Goal: Complete application form

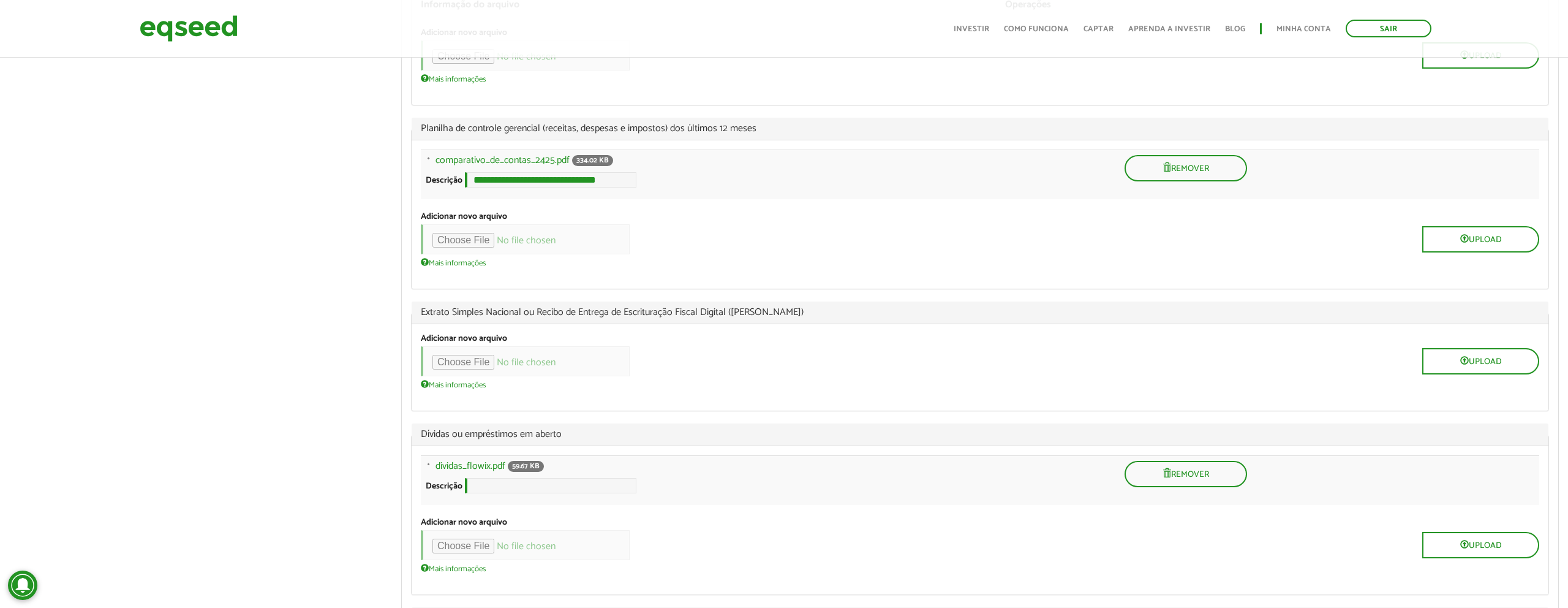
scroll to position [1677, 0]
click at [484, 186] on input "**********" at bounding box center [551, 178] width 172 height 15
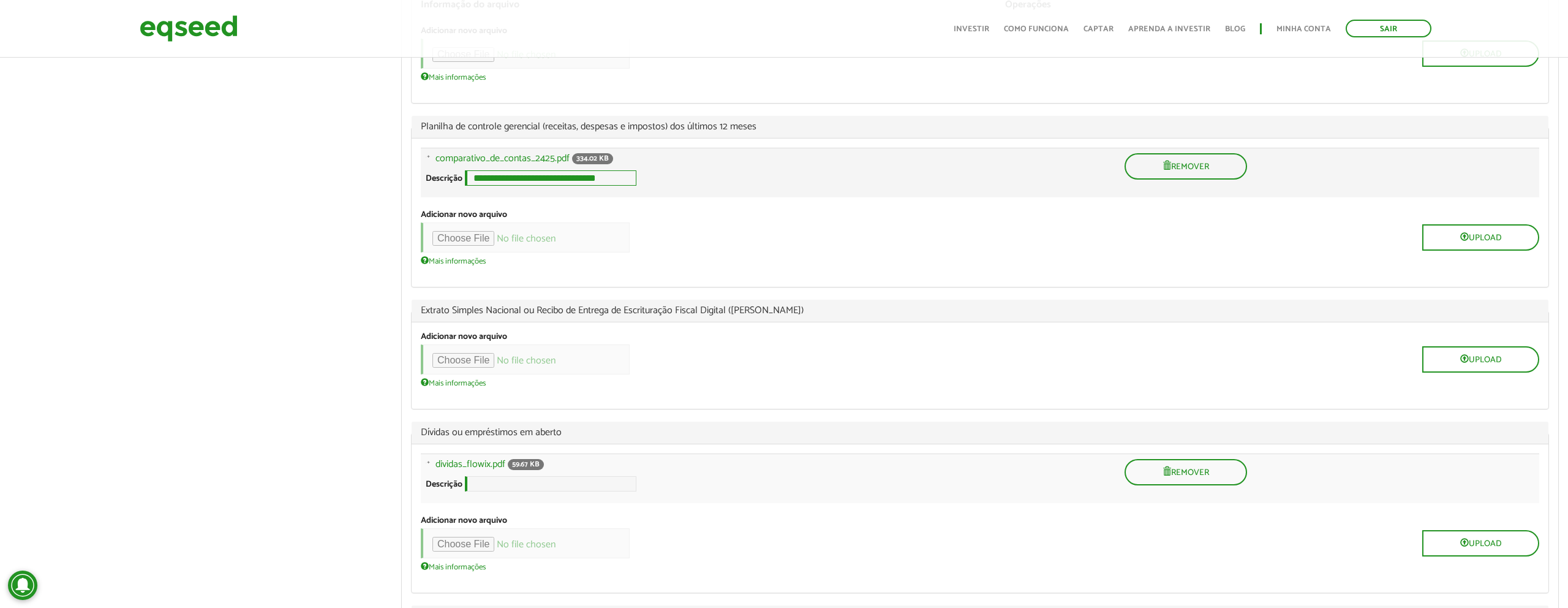
click at [484, 186] on input "**********" at bounding box center [551, 178] width 172 height 15
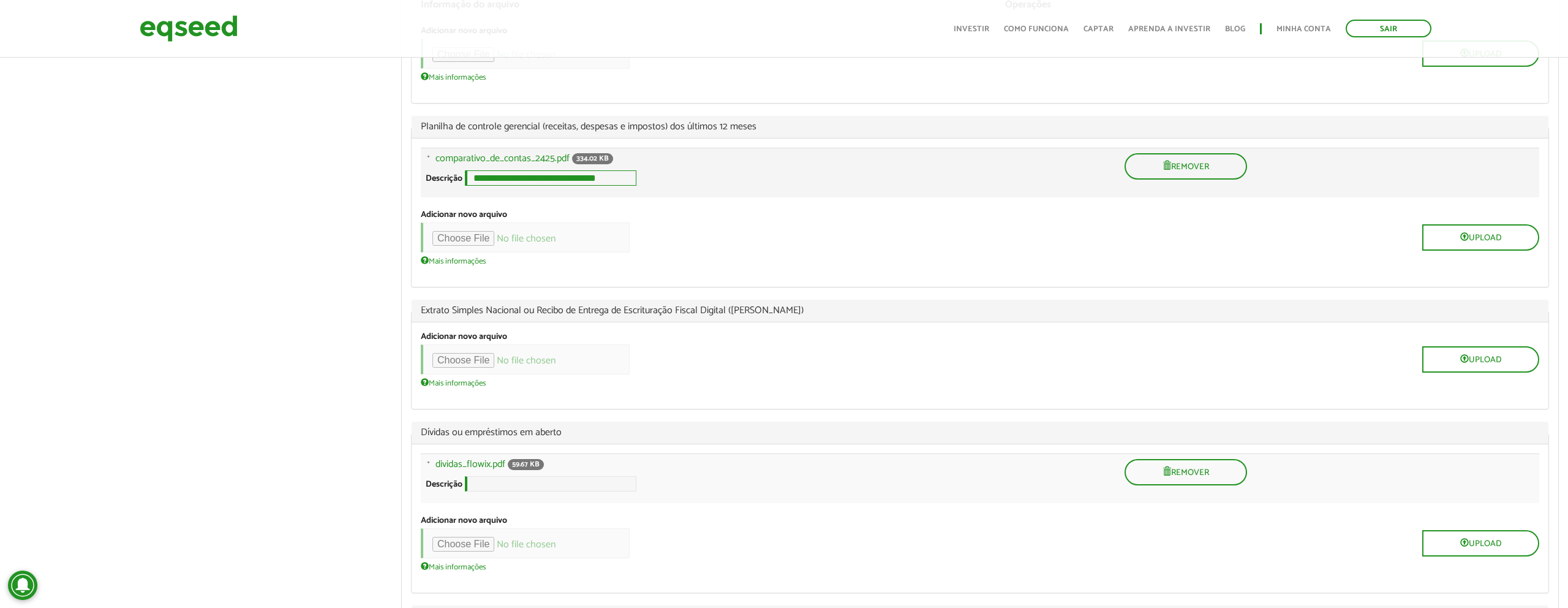
click at [484, 186] on input "**********" at bounding box center [551, 178] width 172 height 15
click at [487, 186] on input "**********" at bounding box center [551, 178] width 172 height 15
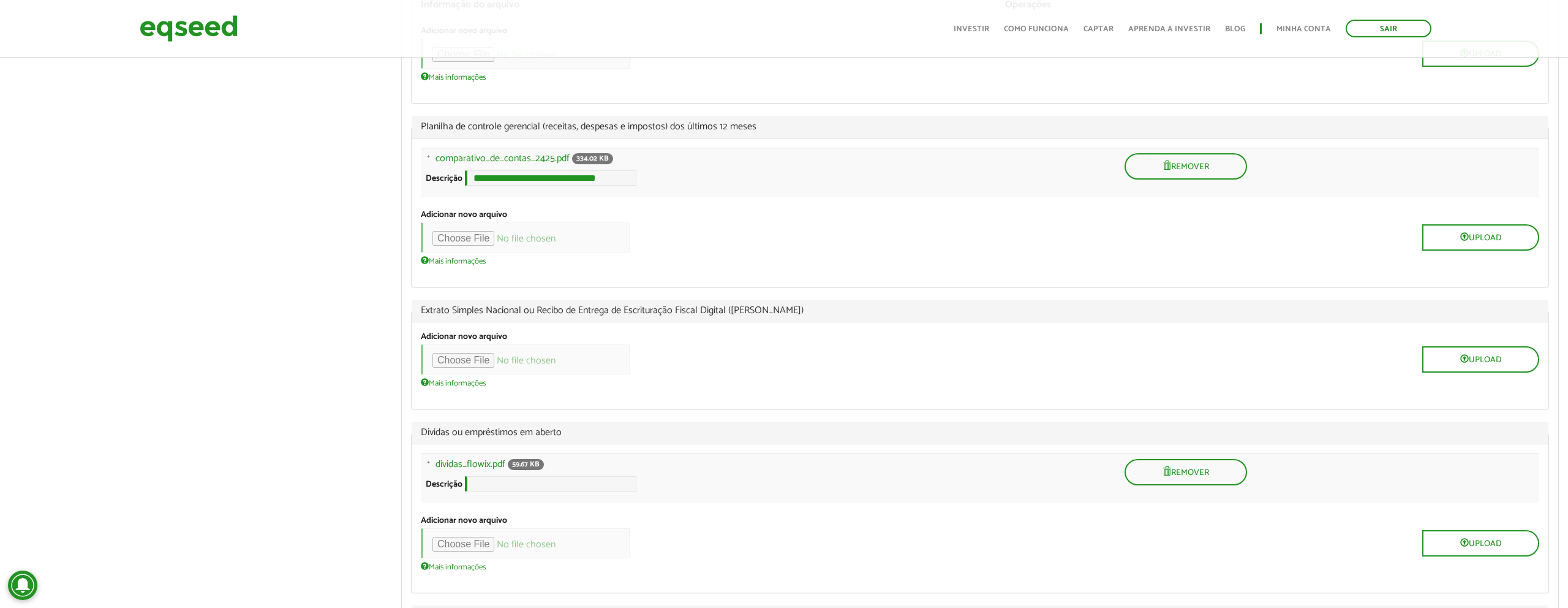
click at [478, 186] on input "**********" at bounding box center [551, 178] width 172 height 15
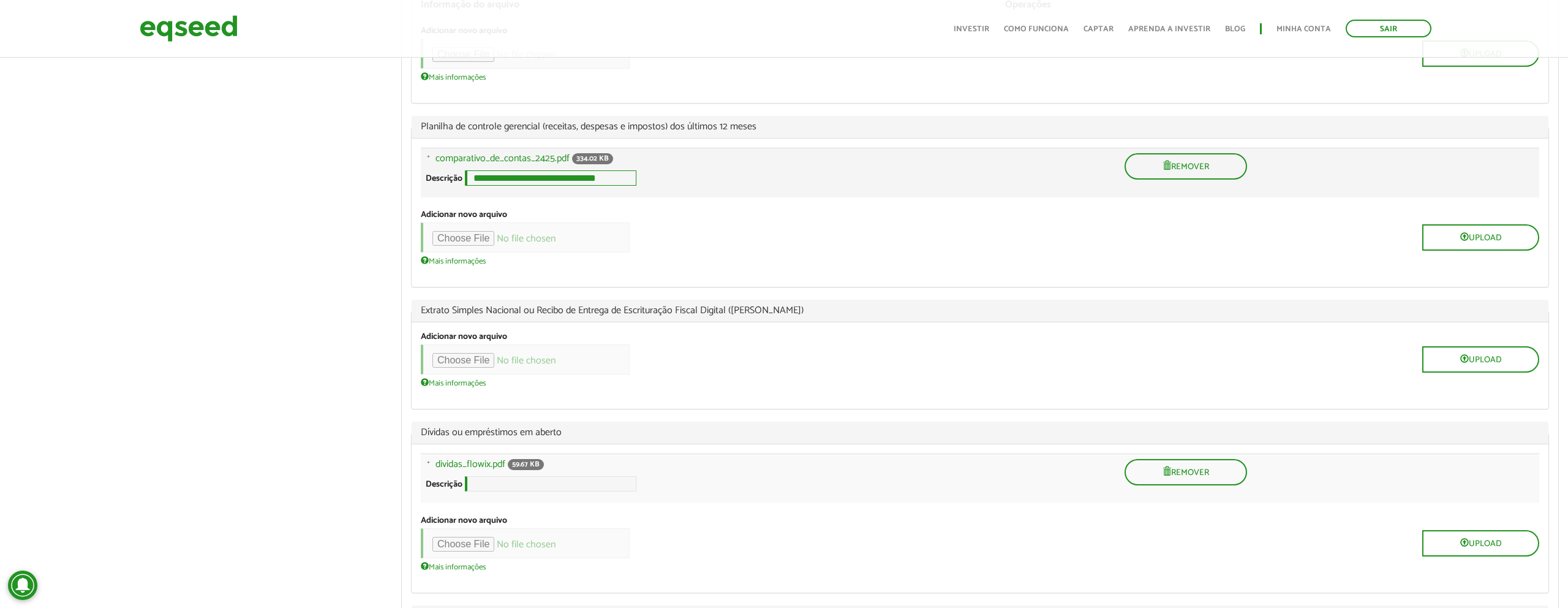
click at [478, 186] on input "**********" at bounding box center [551, 178] width 172 height 15
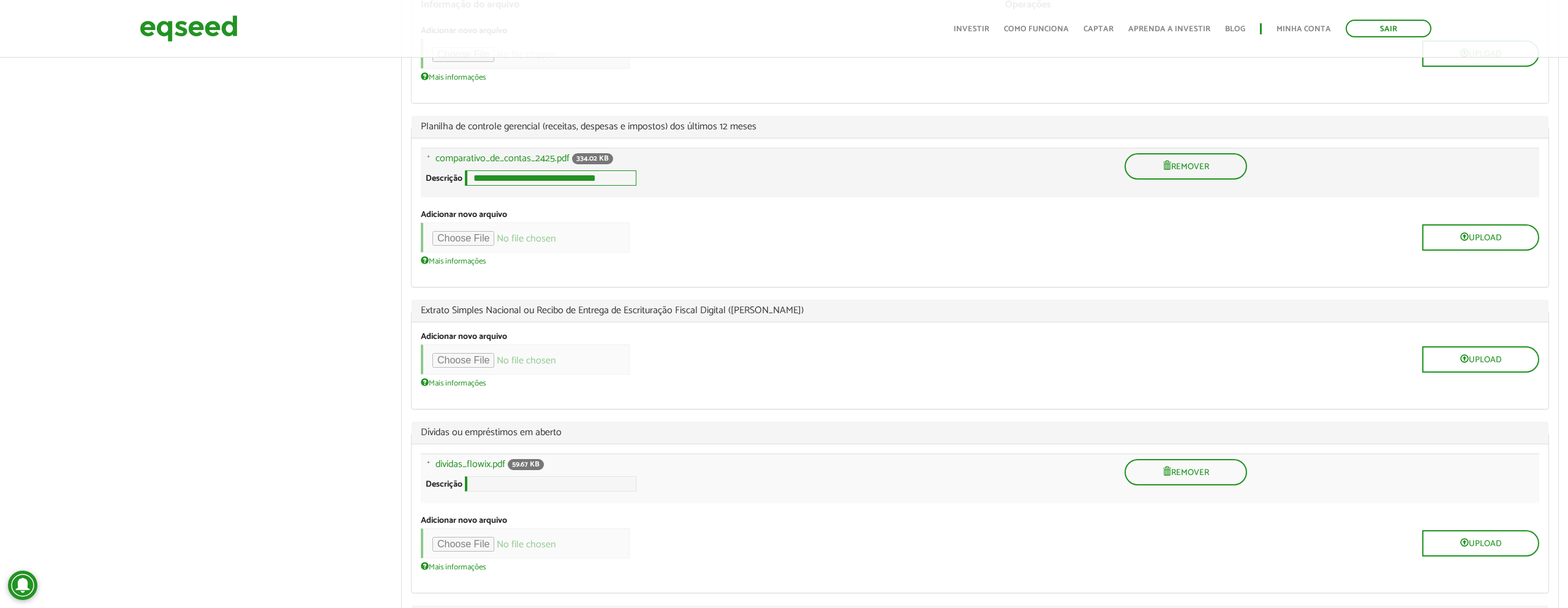
click at [475, 186] on input "**********" at bounding box center [551, 178] width 172 height 15
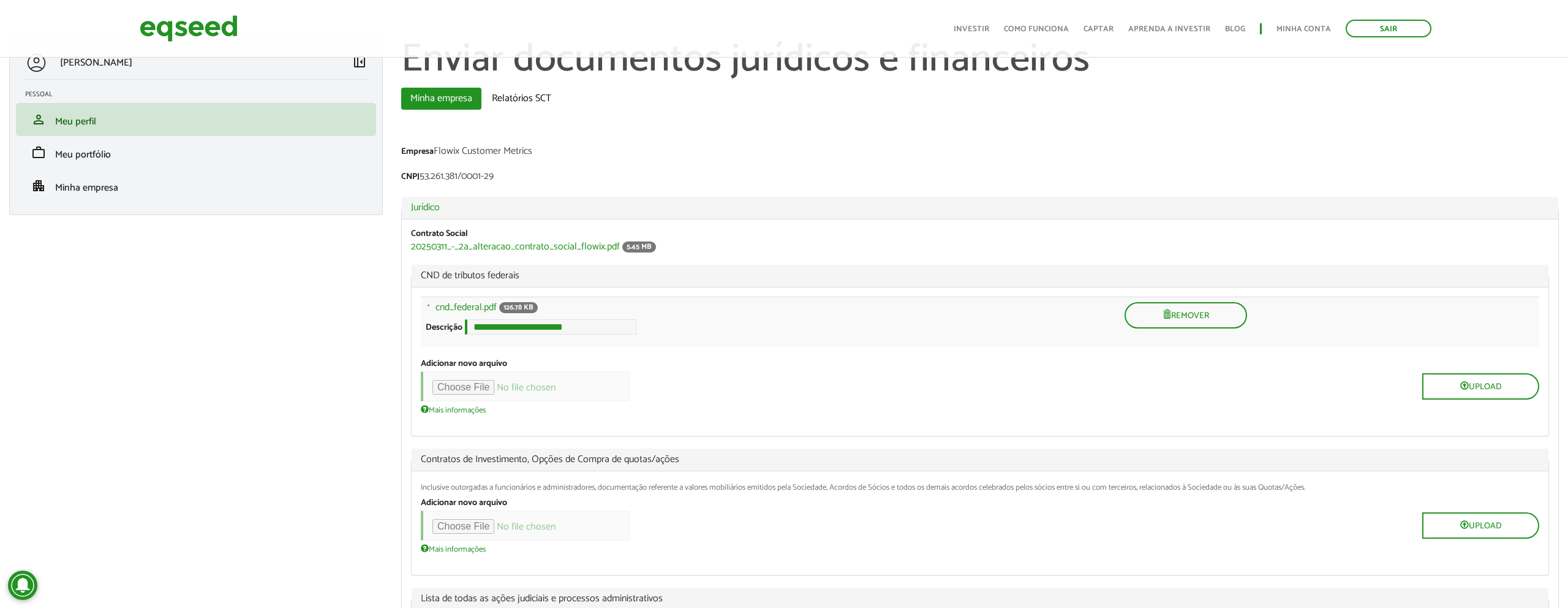
scroll to position [0, 0]
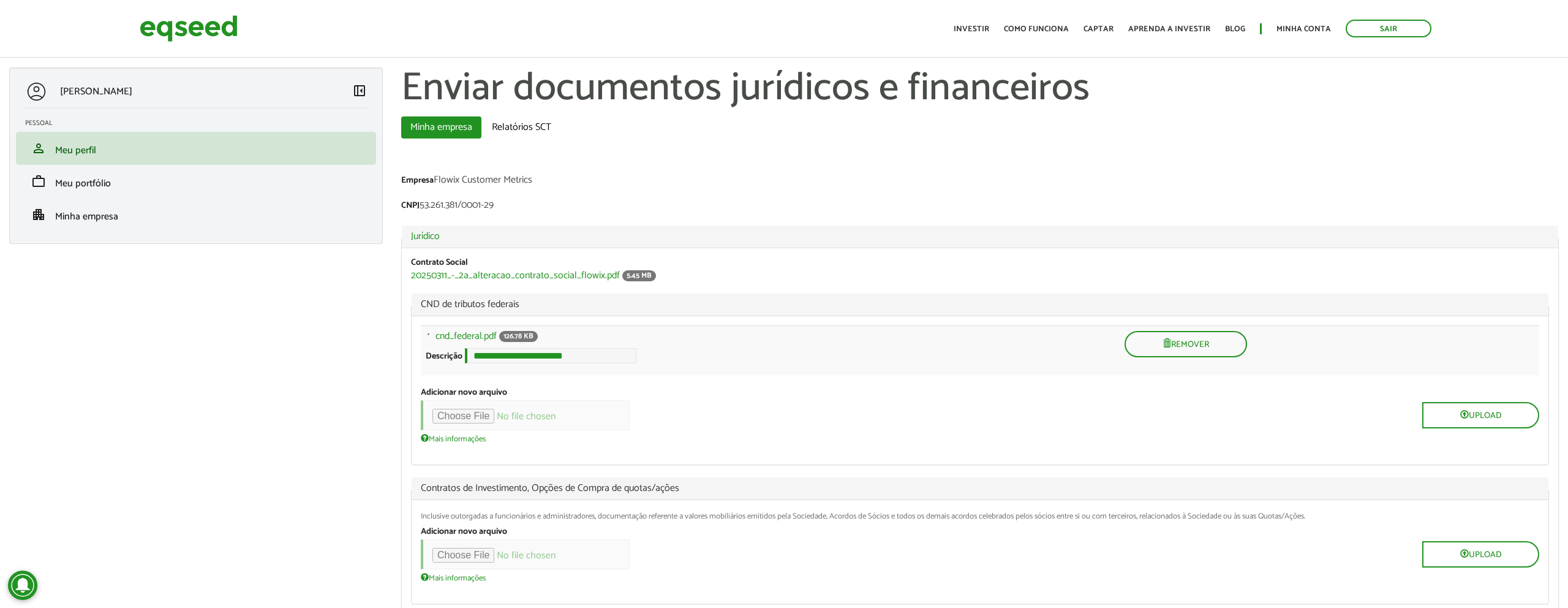
click at [437, 180] on div "Empresa Flowix Customer Metrics" at bounding box center [980, 182] width 1158 height 13
click at [507, 184] on div "Empresa Flowix Customer Metrics" at bounding box center [980, 182] width 1158 height 13
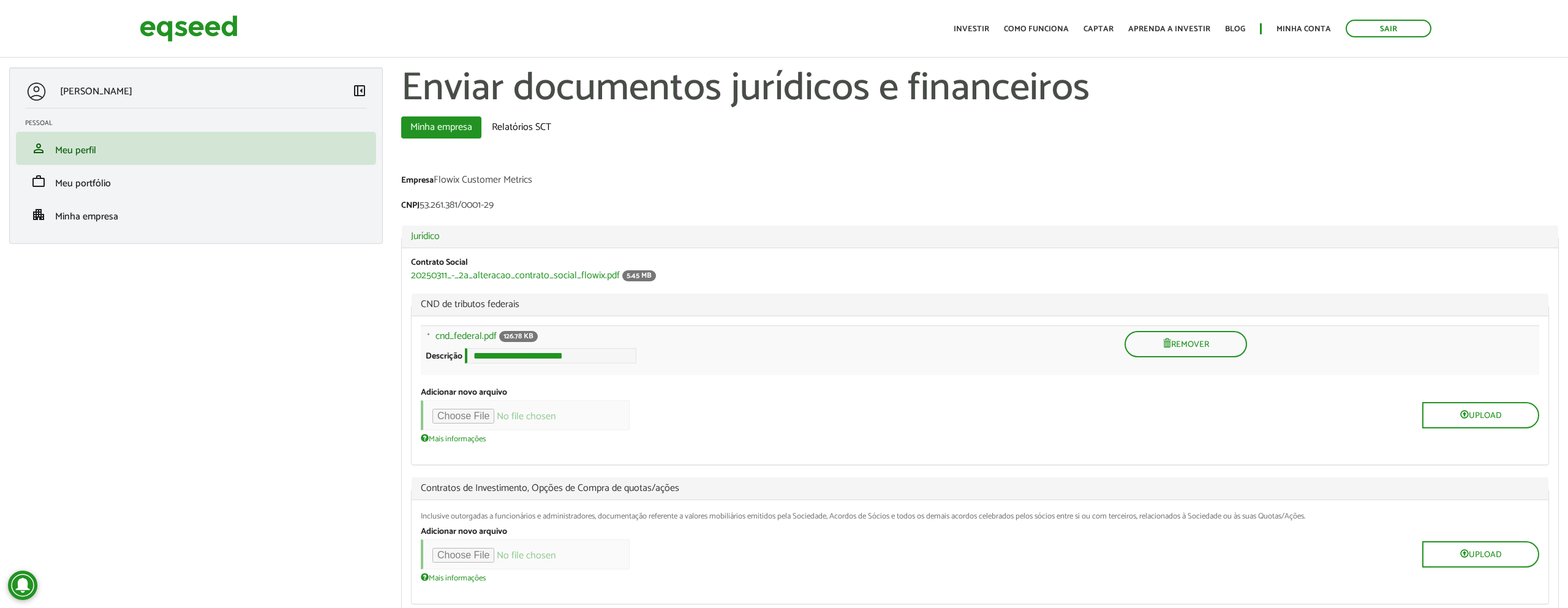
click at [477, 182] on div "Empresa Flowix Customer Metrics" at bounding box center [980, 182] width 1158 height 13
click at [476, 182] on div "Empresa Flowix Customer Metrics" at bounding box center [980, 182] width 1158 height 13
click at [450, 180] on div "Empresa Flowix Customer Metrics" at bounding box center [980, 182] width 1158 height 13
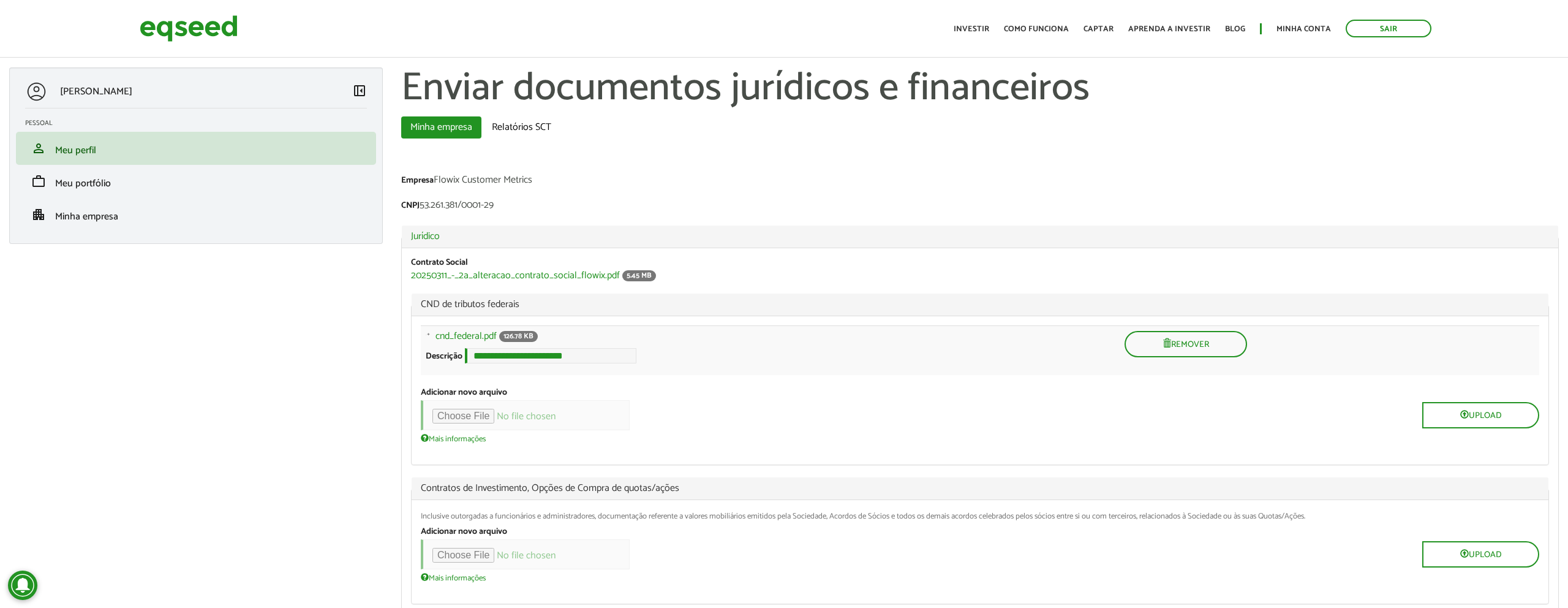
click at [474, 181] on div "Empresa Flowix Customer Metrics" at bounding box center [980, 182] width 1158 height 13
click at [441, 180] on div "Empresa Flowix Customer Metrics" at bounding box center [980, 182] width 1158 height 13
click at [437, 180] on div "Empresa Flowix Customer Metrics" at bounding box center [980, 182] width 1158 height 13
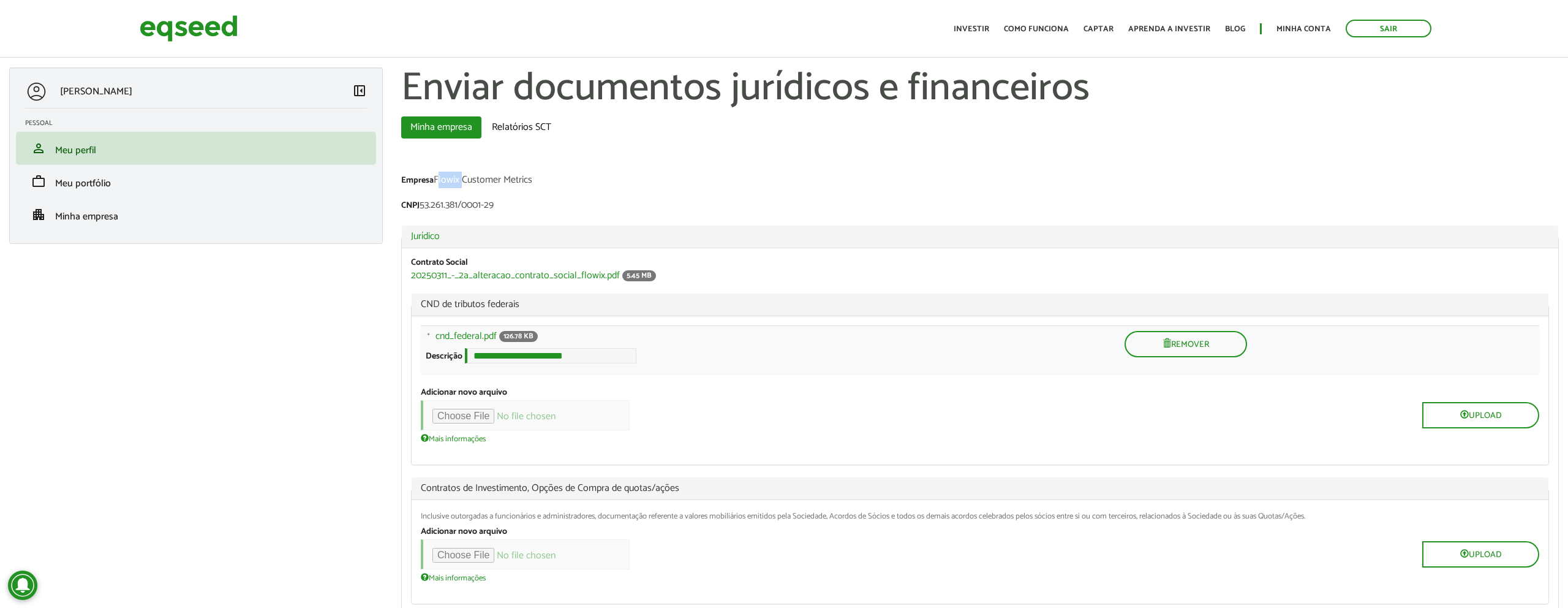
drag, startPoint x: 437, startPoint y: 177, endPoint x: 557, endPoint y: 180, distance: 120.0
click at [551, 180] on div "Empresa Flowix Customer Metrics" at bounding box center [980, 182] width 1158 height 13
click at [557, 180] on div "Empresa Flowix Customer Metrics" at bounding box center [980, 182] width 1158 height 13
drag, startPoint x: 439, startPoint y: 177, endPoint x: 559, endPoint y: 177, distance: 120.0
click at [556, 177] on div "Empresa Flowix Customer Metrics" at bounding box center [980, 182] width 1158 height 13
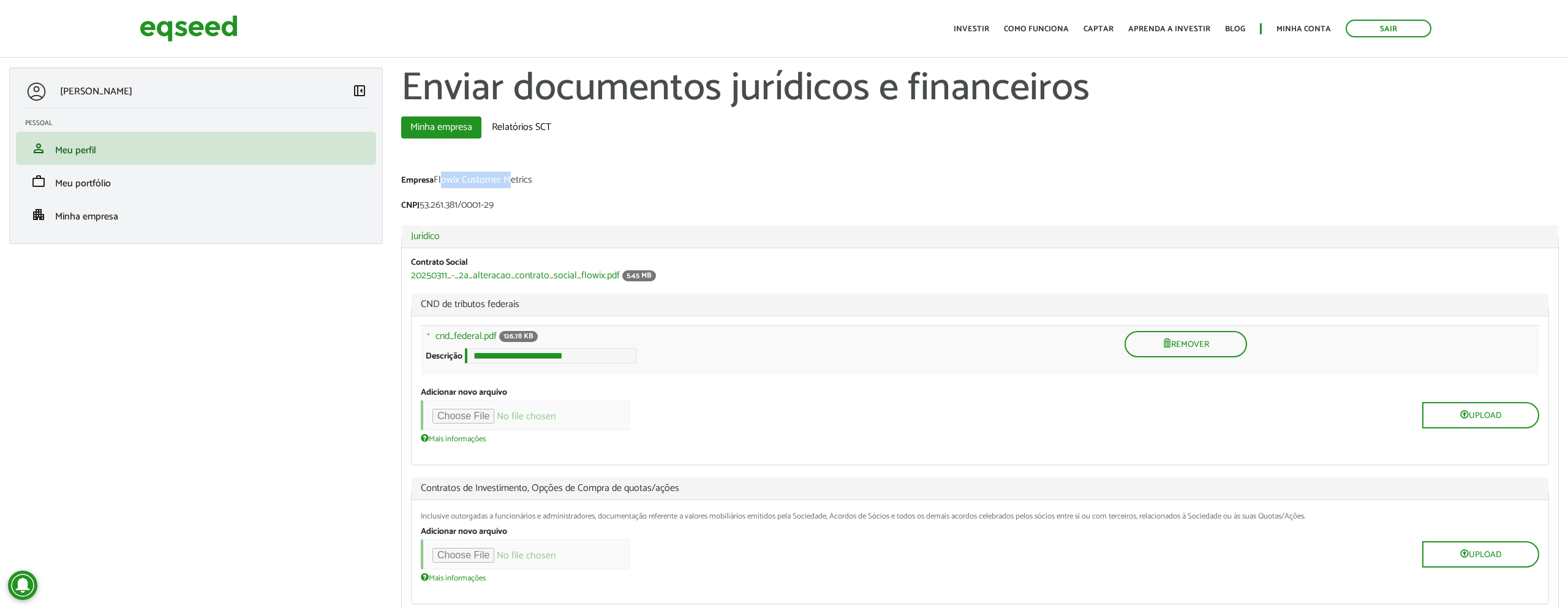
click at [478, 178] on div "Empresa Flowix Customer Metrics" at bounding box center [980, 182] width 1158 height 13
click at [453, 181] on div "Empresa Flowix Customer Metrics" at bounding box center [980, 182] width 1158 height 13
click at [439, 181] on div "Empresa Flowix Customer Metrics" at bounding box center [980, 182] width 1158 height 13
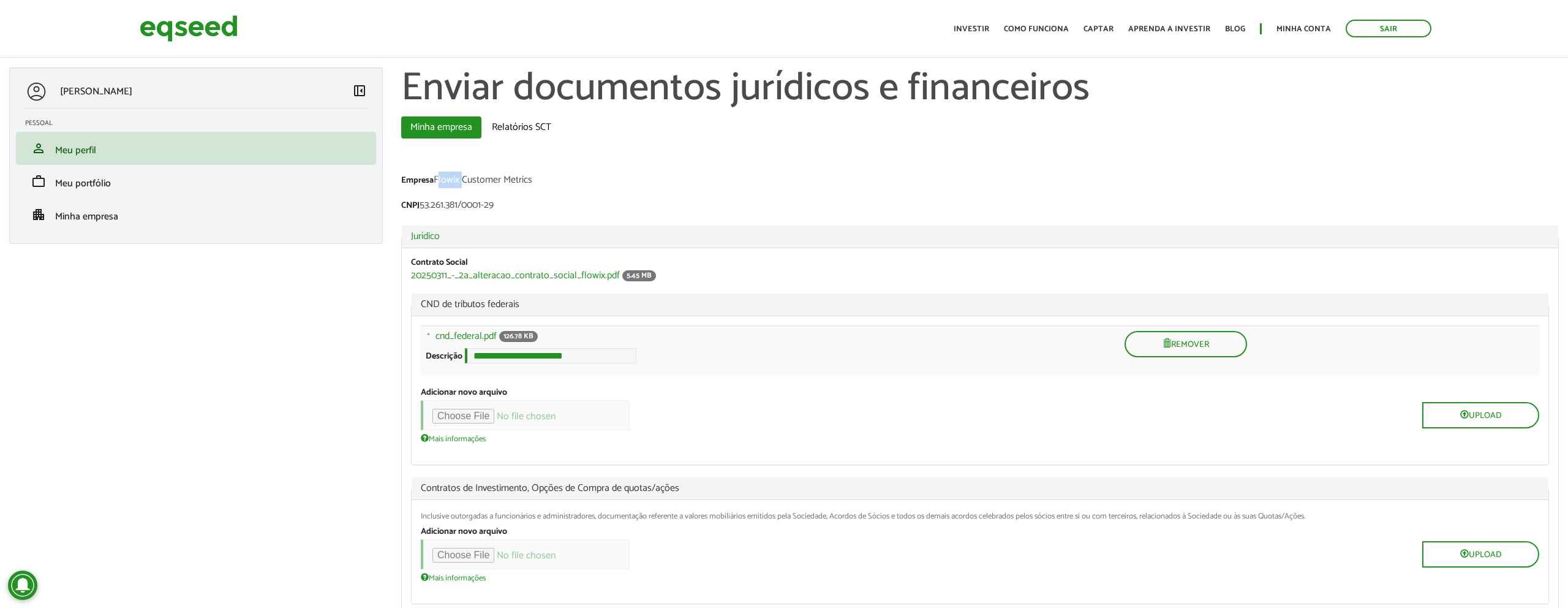
drag, startPoint x: 436, startPoint y: 180, endPoint x: 583, endPoint y: 180, distance: 147.0
click at [581, 180] on div "Empresa Flowix Customer Metrics" at bounding box center [980, 182] width 1158 height 13
click at [583, 180] on div "Empresa Flowix Customer Metrics" at bounding box center [980, 182] width 1158 height 13
click at [439, 180] on div "Empresa Flowix Customer Metrics" at bounding box center [980, 182] width 1158 height 13
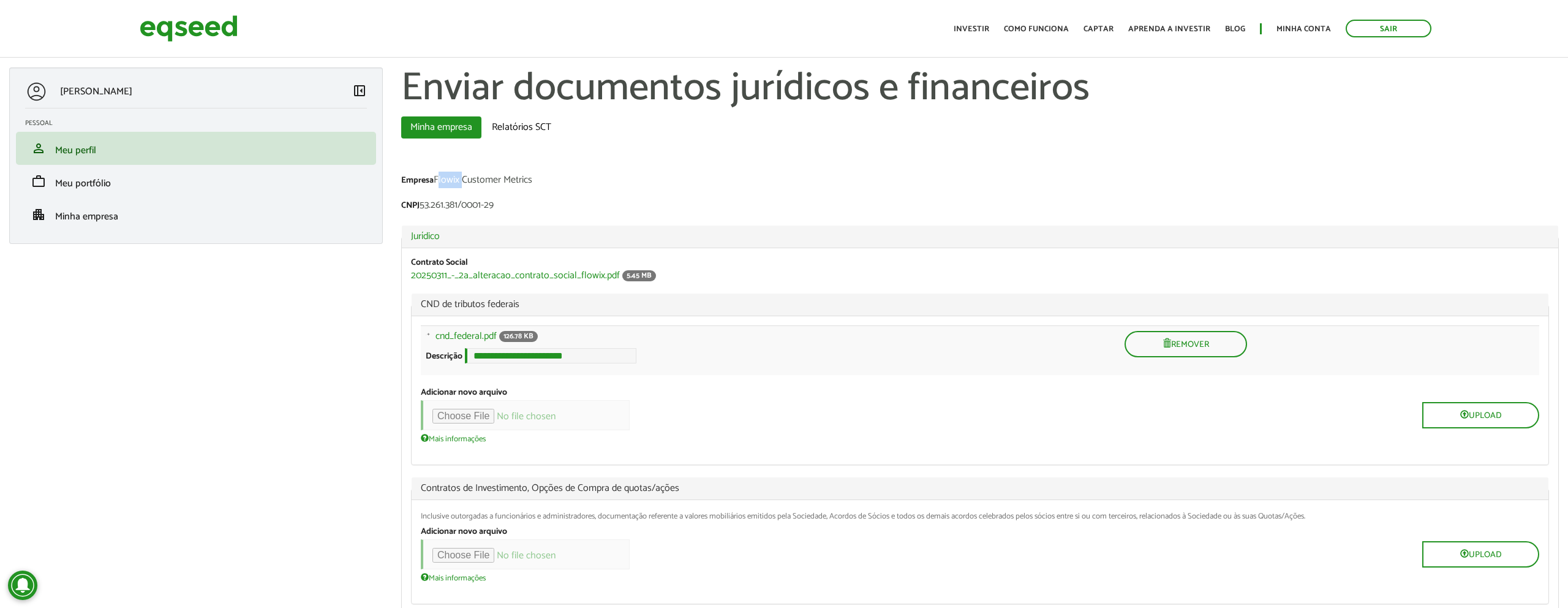
click at [439, 180] on div "Empresa Flowix Customer Metrics" at bounding box center [980, 182] width 1158 height 13
click at [434, 180] on div "Empresa Flowix Customer Metrics" at bounding box center [980, 182] width 1158 height 13
drag, startPoint x: 434, startPoint y: 180, endPoint x: 579, endPoint y: 176, distance: 145.1
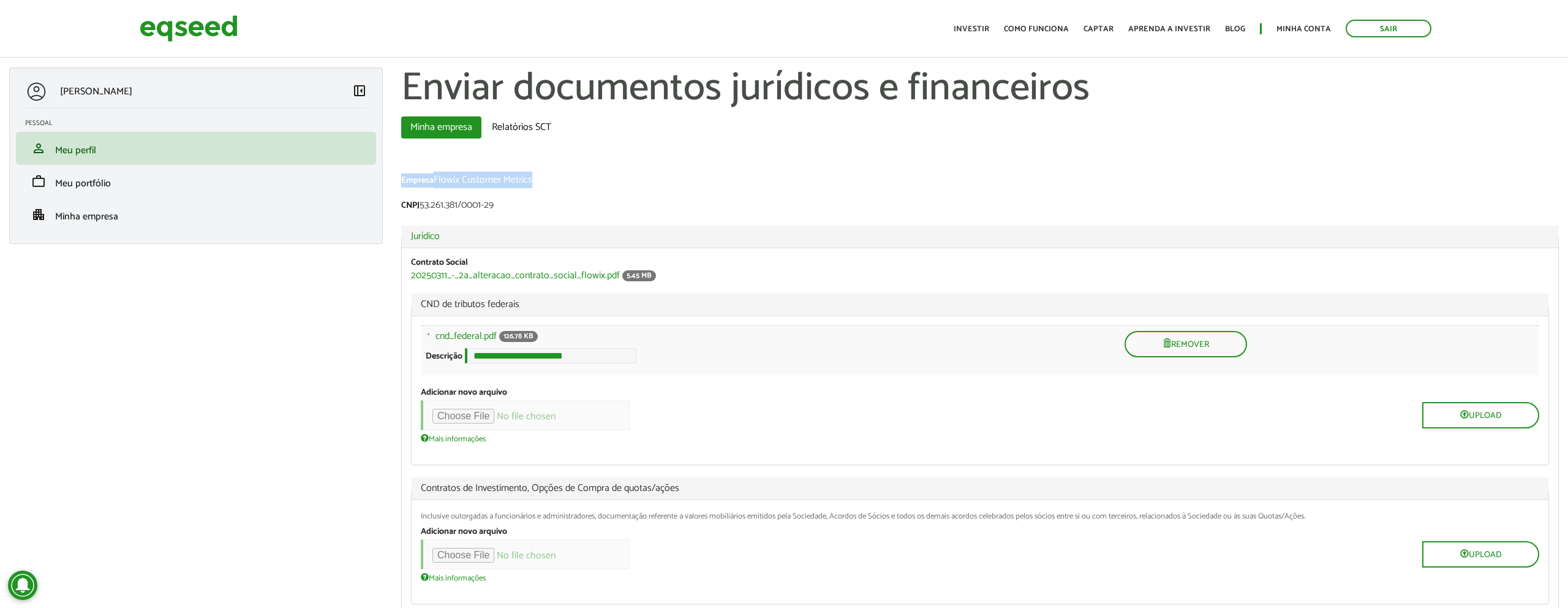
click at [579, 176] on div "Empresa Flowix Customer Metrics" at bounding box center [980, 182] width 1158 height 13
drag, startPoint x: 436, startPoint y: 178, endPoint x: 544, endPoint y: 182, distance: 108.1
click at [544, 182] on div "Empresa Flowix Customer Metrics" at bounding box center [980, 182] width 1158 height 13
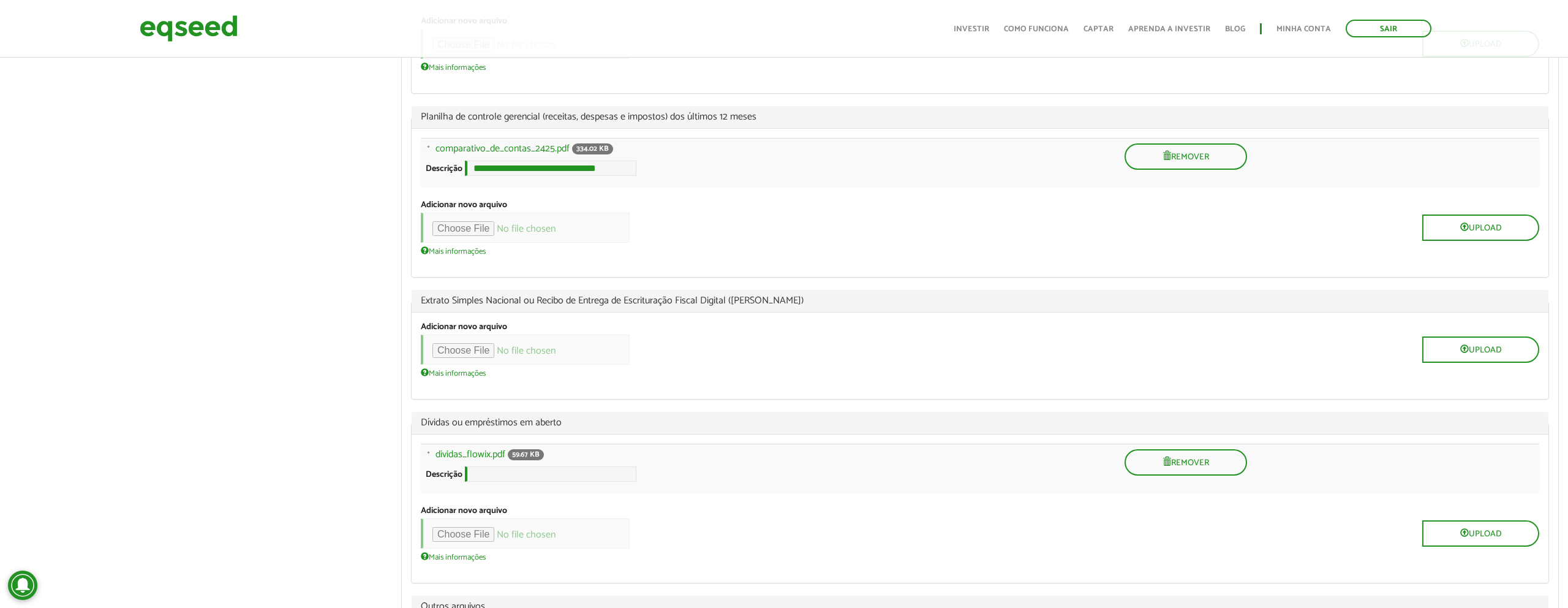
scroll to position [1973, 0]
